Goal: Information Seeking & Learning: Learn about a topic

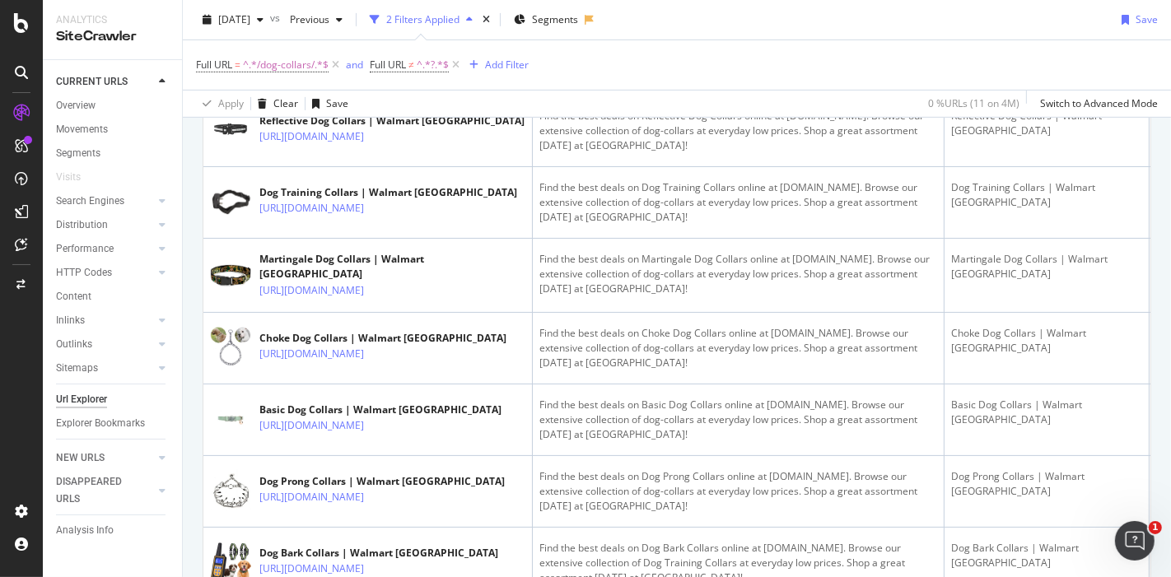
scroll to position [580, 0]
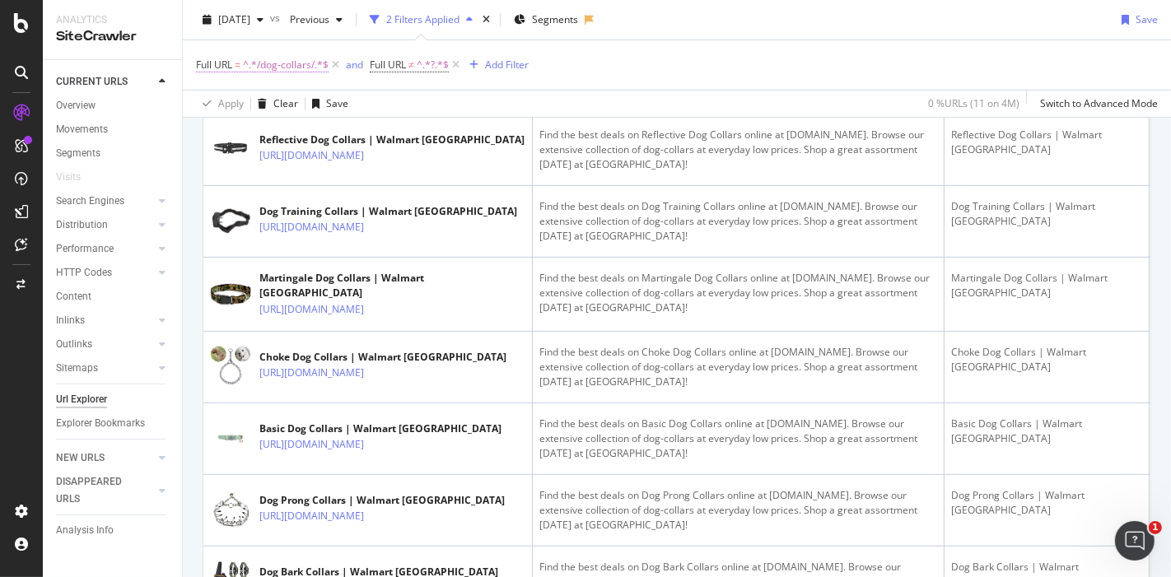
click at [277, 62] on span "^.*/dog-collars/.*$" at bounding box center [286, 65] width 86 height 23
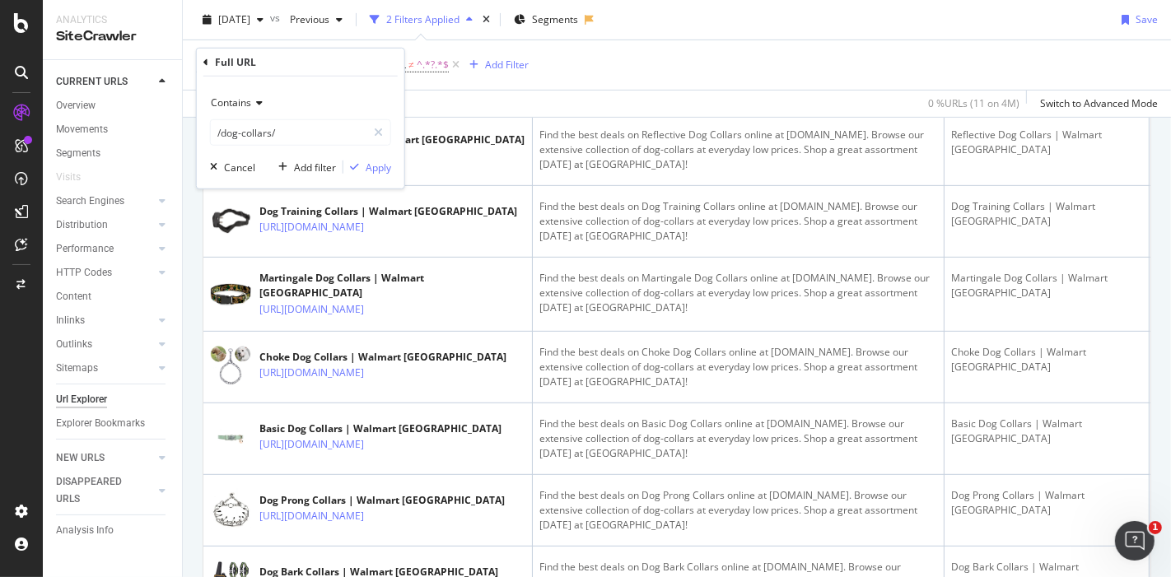
click at [254, 64] on div "Full URL" at bounding box center [235, 62] width 41 height 14
click at [200, 61] on div "Full URL Contains /dog-collars/ Cancel Add filter Apply" at bounding box center [301, 119] width 208 height 140
click at [204, 60] on icon at bounding box center [205, 62] width 5 height 10
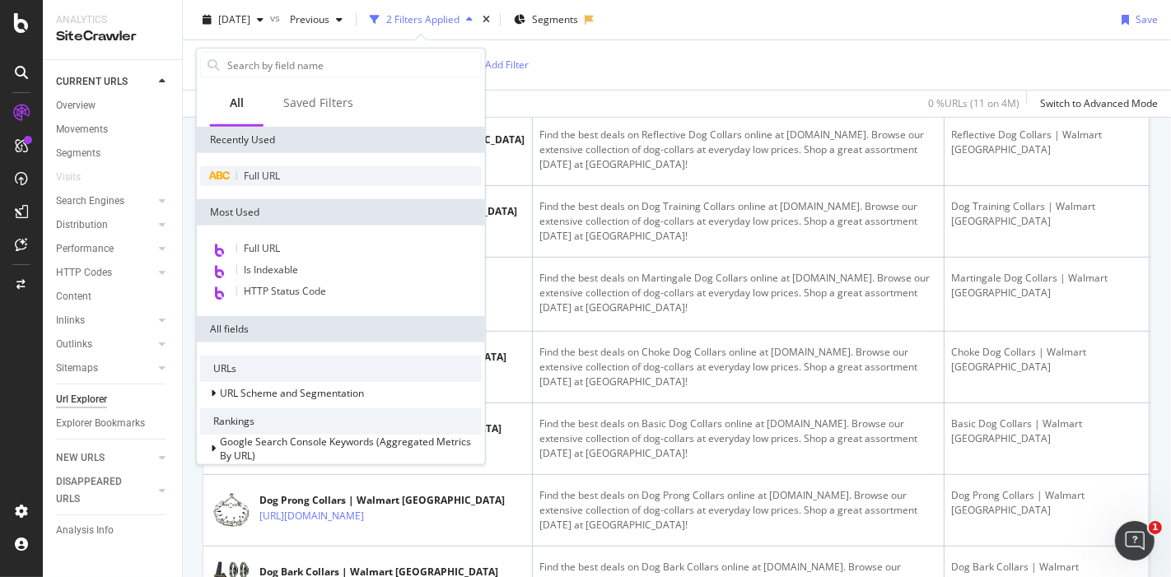
click at [231, 182] on div "Full URL" at bounding box center [341, 176] width 282 height 20
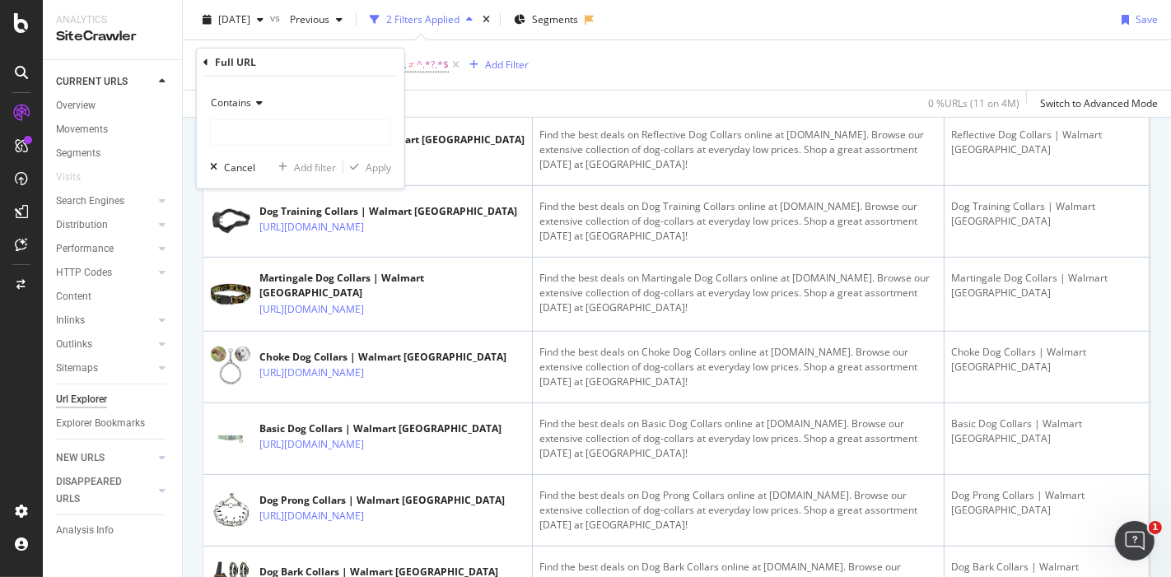
click at [206, 59] on icon at bounding box center [205, 62] width 5 height 10
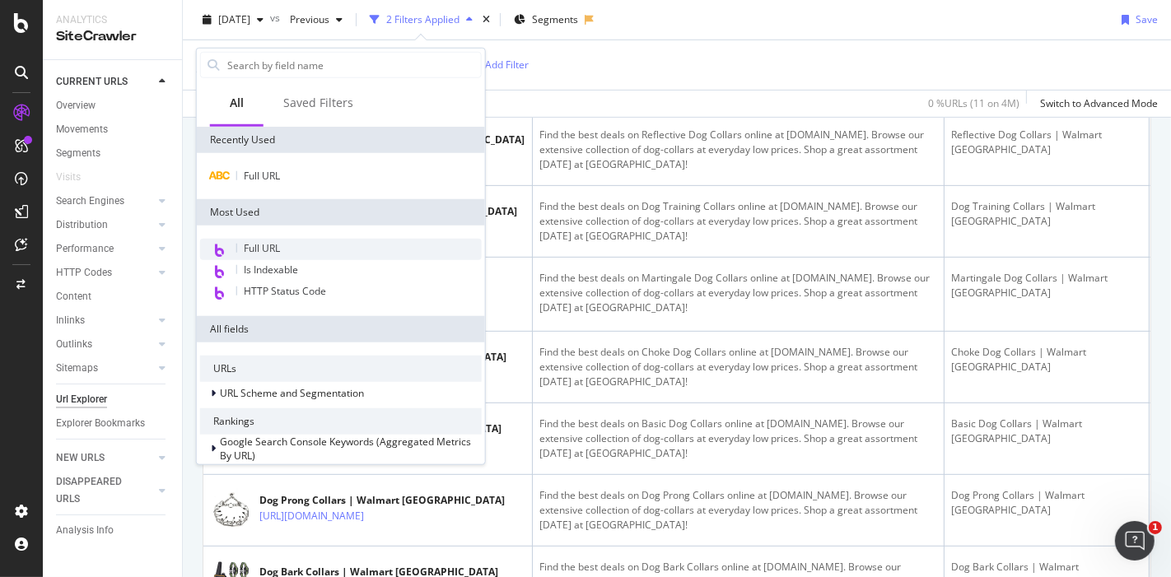
click at [276, 245] on span "Full URL" at bounding box center [262, 248] width 36 height 14
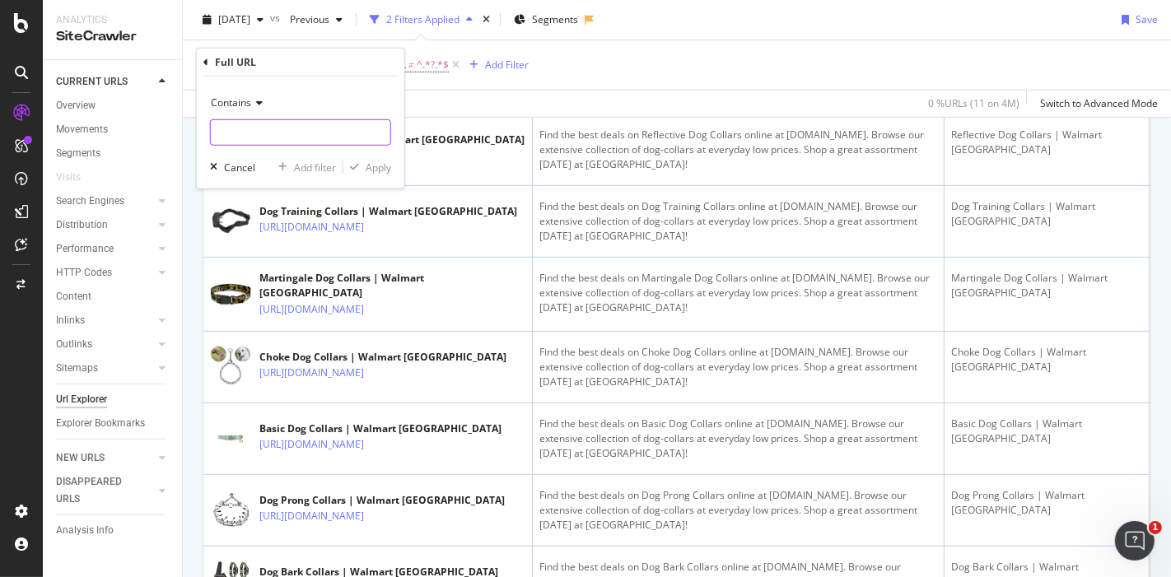
click at [287, 126] on input "text" at bounding box center [301, 132] width 180 height 26
paste input "6000200523900"
type input "6000200523900"
click at [376, 170] on div "Apply" at bounding box center [379, 167] width 26 height 14
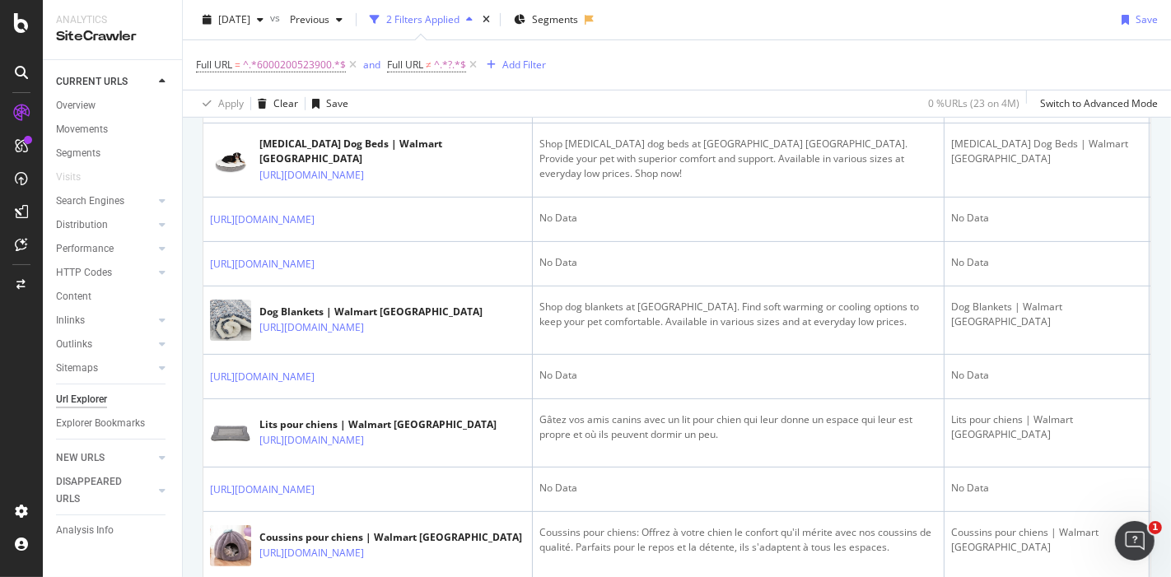
scroll to position [802, 0]
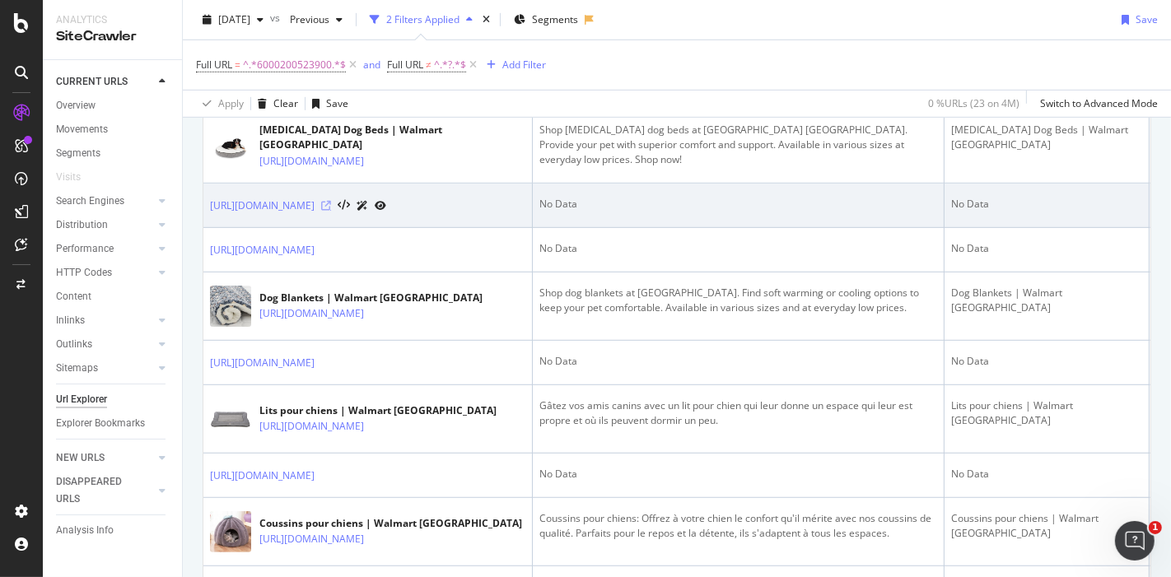
click at [331, 211] on icon at bounding box center [326, 206] width 10 height 10
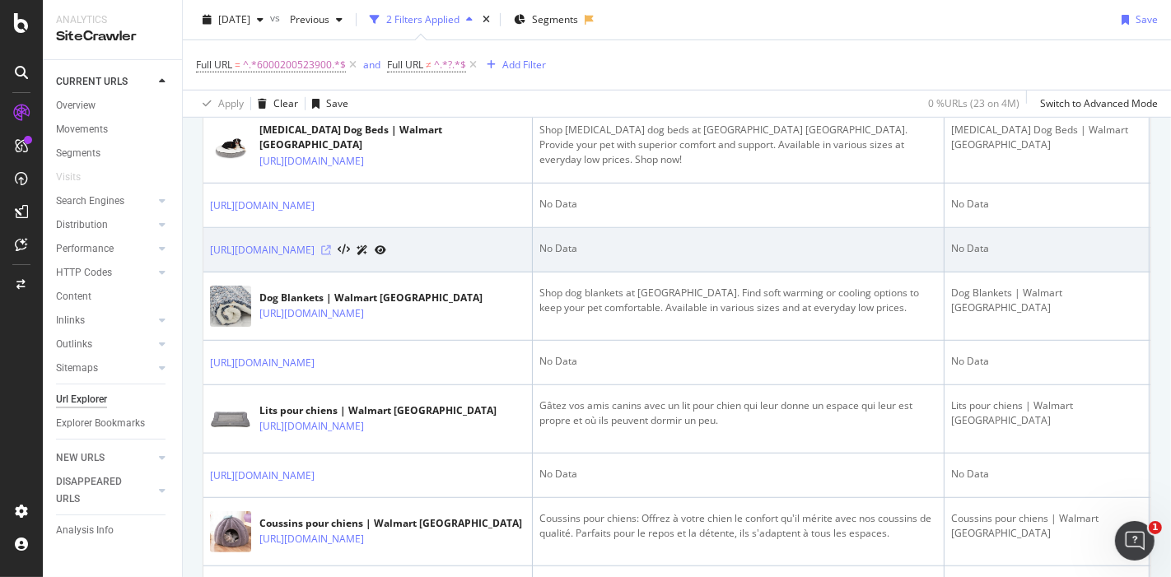
click at [331, 255] on icon at bounding box center [326, 250] width 10 height 10
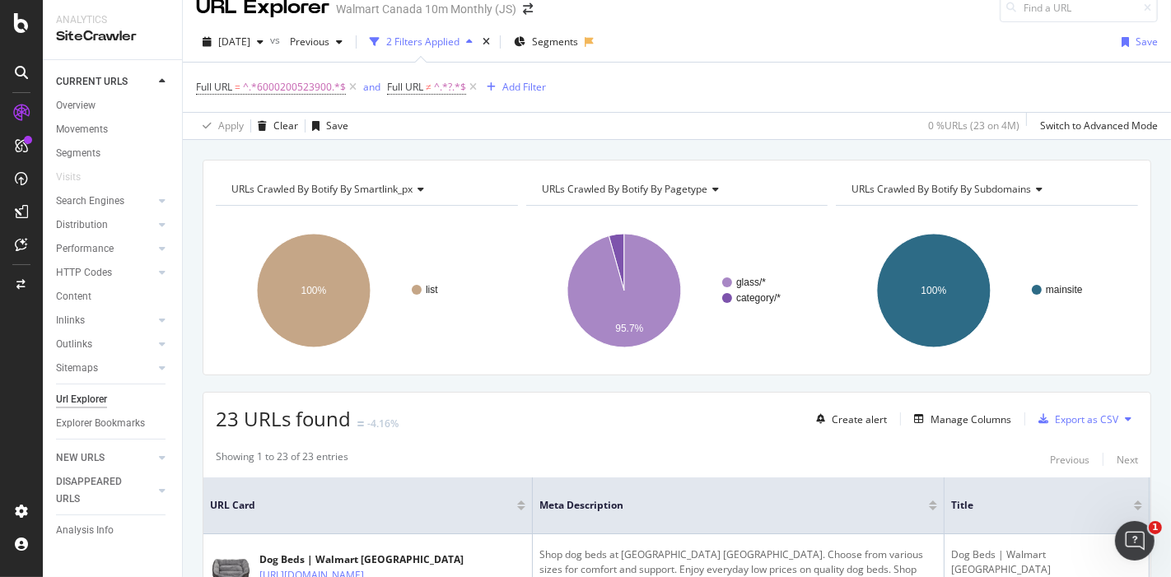
scroll to position [0, 0]
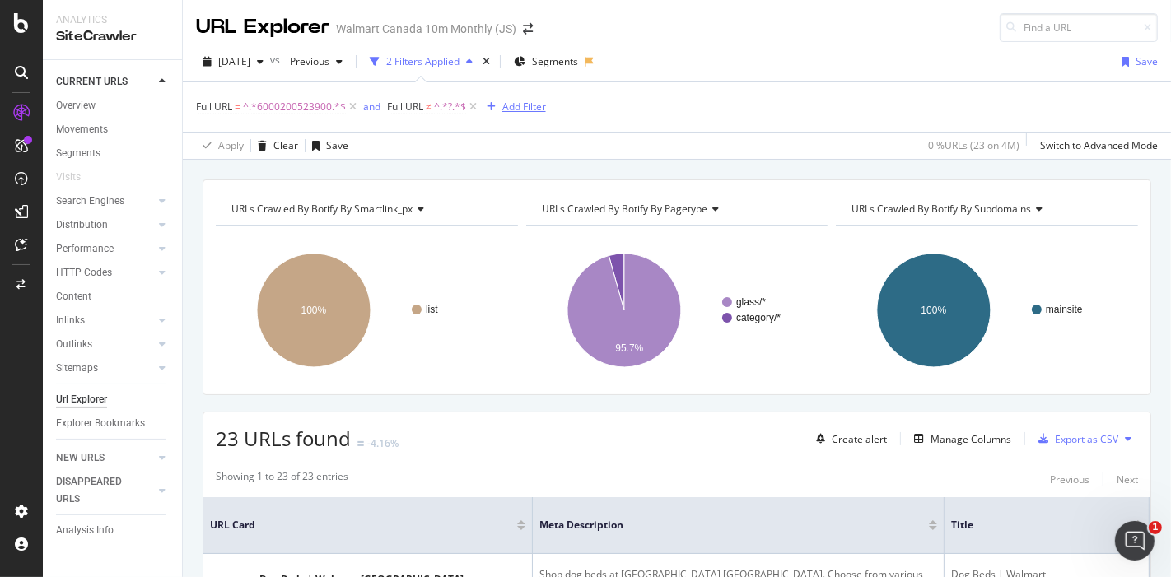
click at [527, 105] on div "Add Filter" at bounding box center [524, 107] width 44 height 14
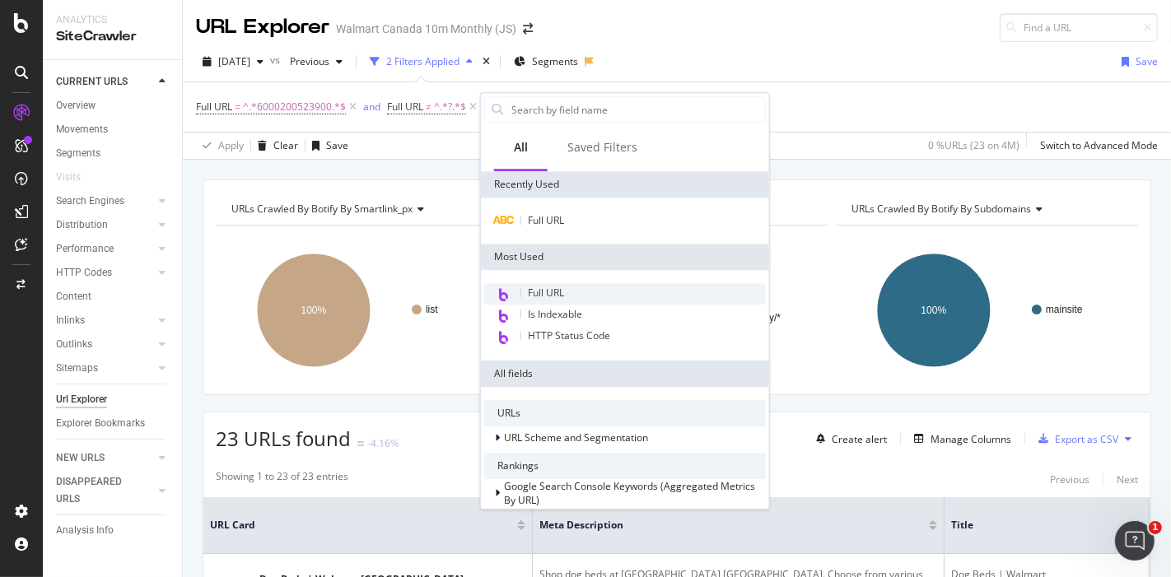
click at [570, 292] on div "Full URL" at bounding box center [625, 293] width 282 height 21
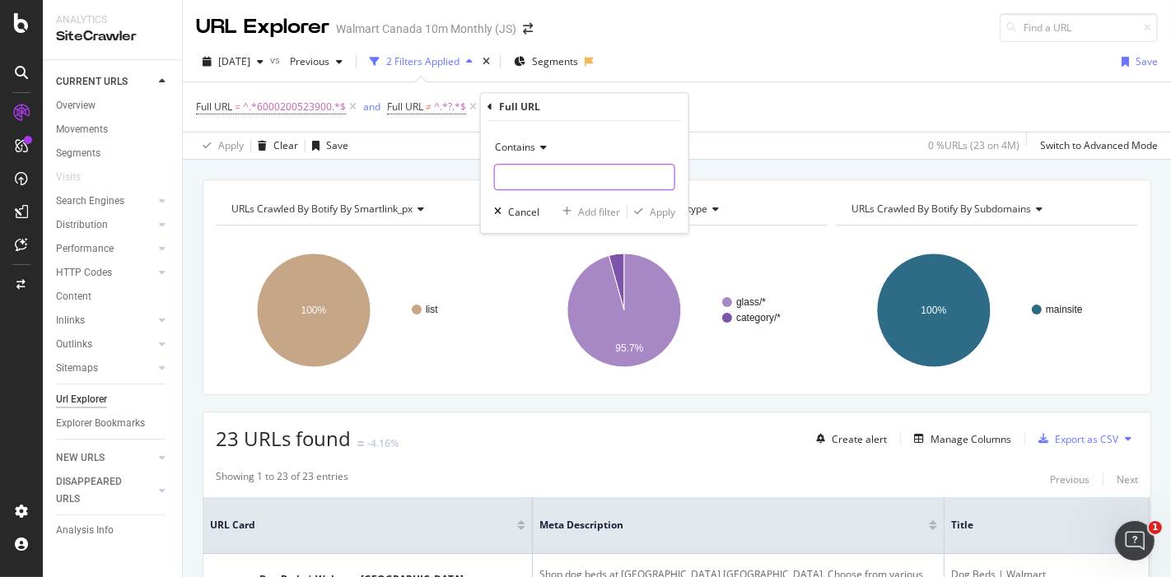
click at [529, 174] on input "text" at bounding box center [585, 177] width 180 height 26
type input "/en/"
click at [657, 208] on div "Apply" at bounding box center [663, 212] width 26 height 14
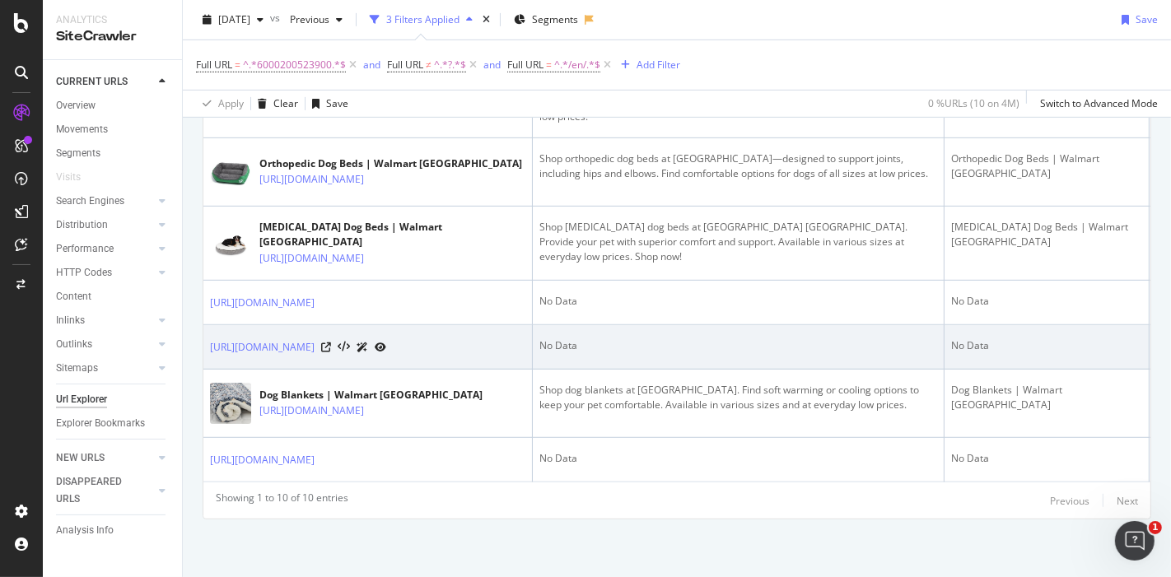
scroll to position [884, 0]
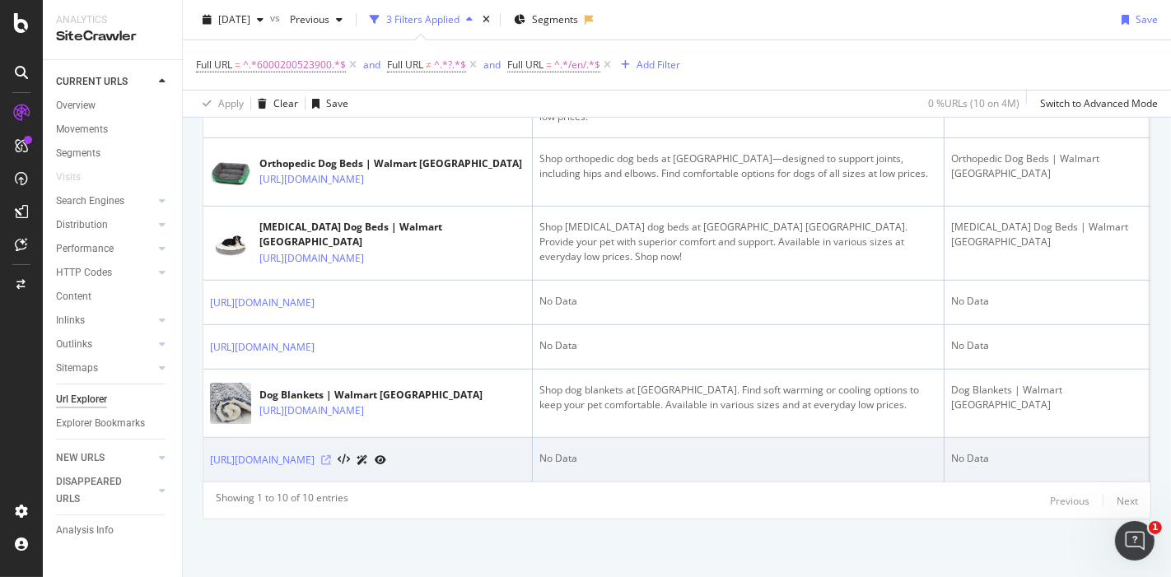
click at [331, 465] on icon at bounding box center [326, 460] width 10 height 10
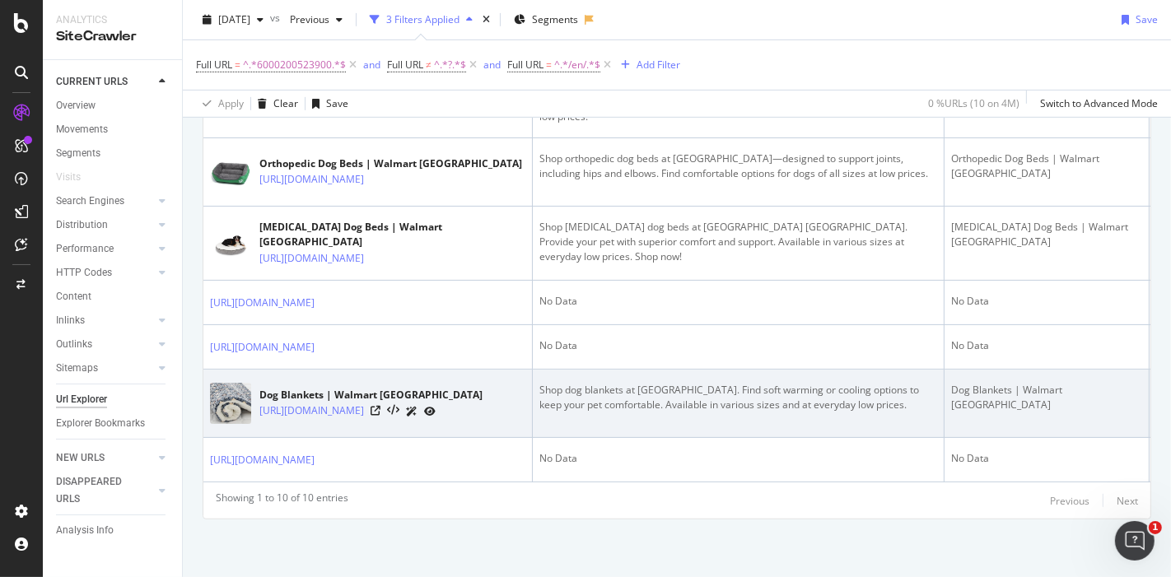
scroll to position [949, 0]
